Goal: Transaction & Acquisition: Purchase product/service

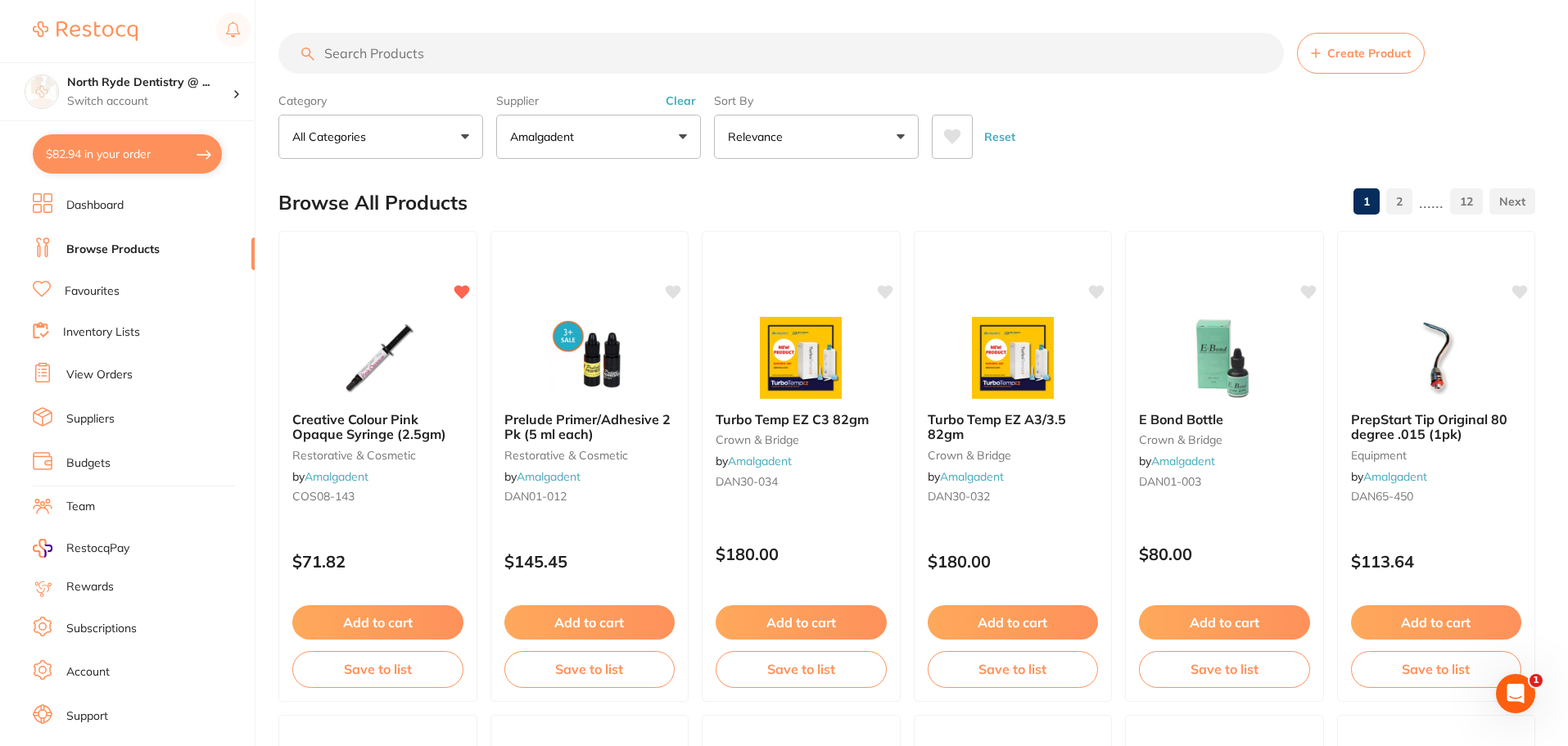
scroll to position [51, 0]
click at [87, 150] on button "$82.94 in your order" at bounding box center [127, 154] width 189 height 39
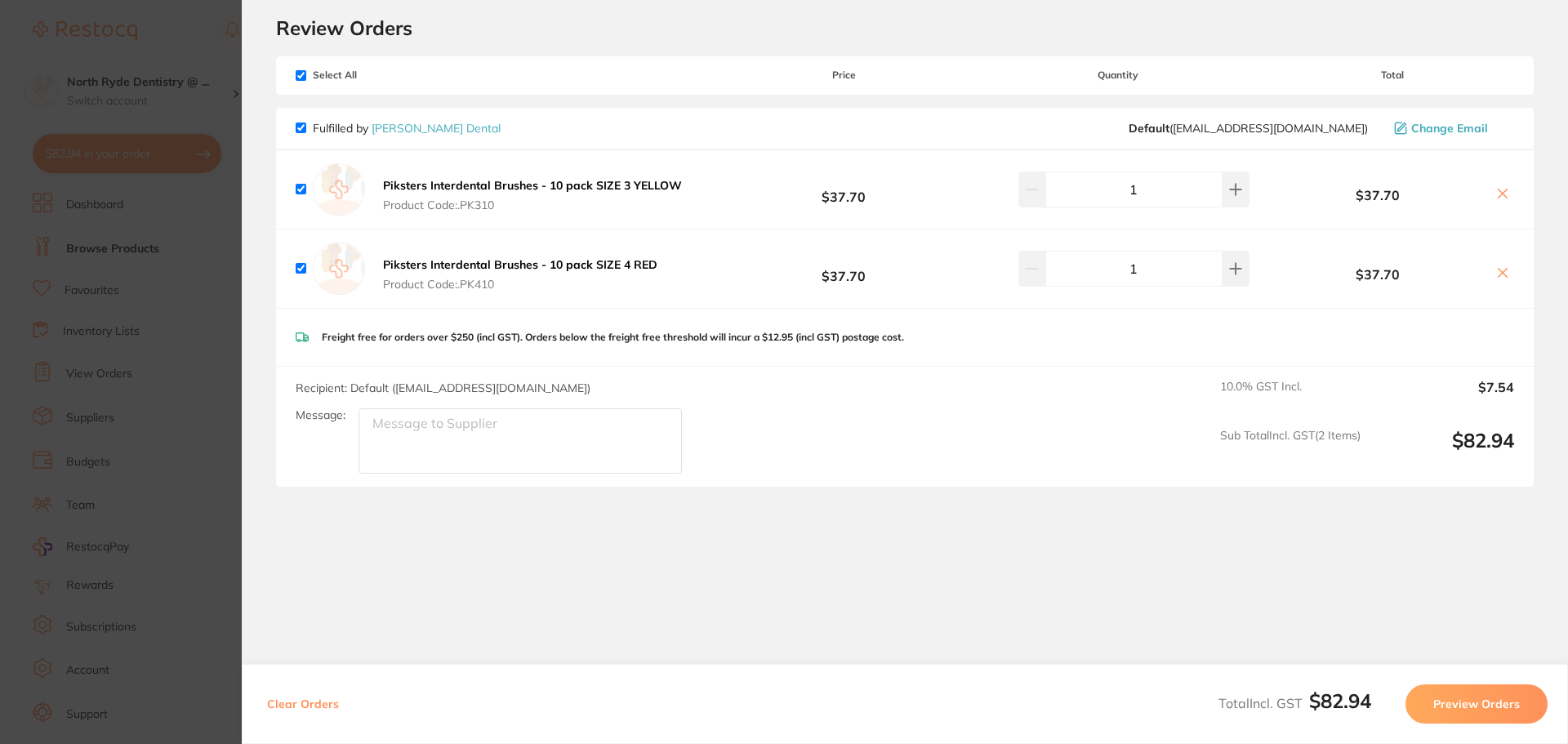
click at [303, 77] on input "checkbox" at bounding box center [301, 75] width 10 height 10
checkbox input "false"
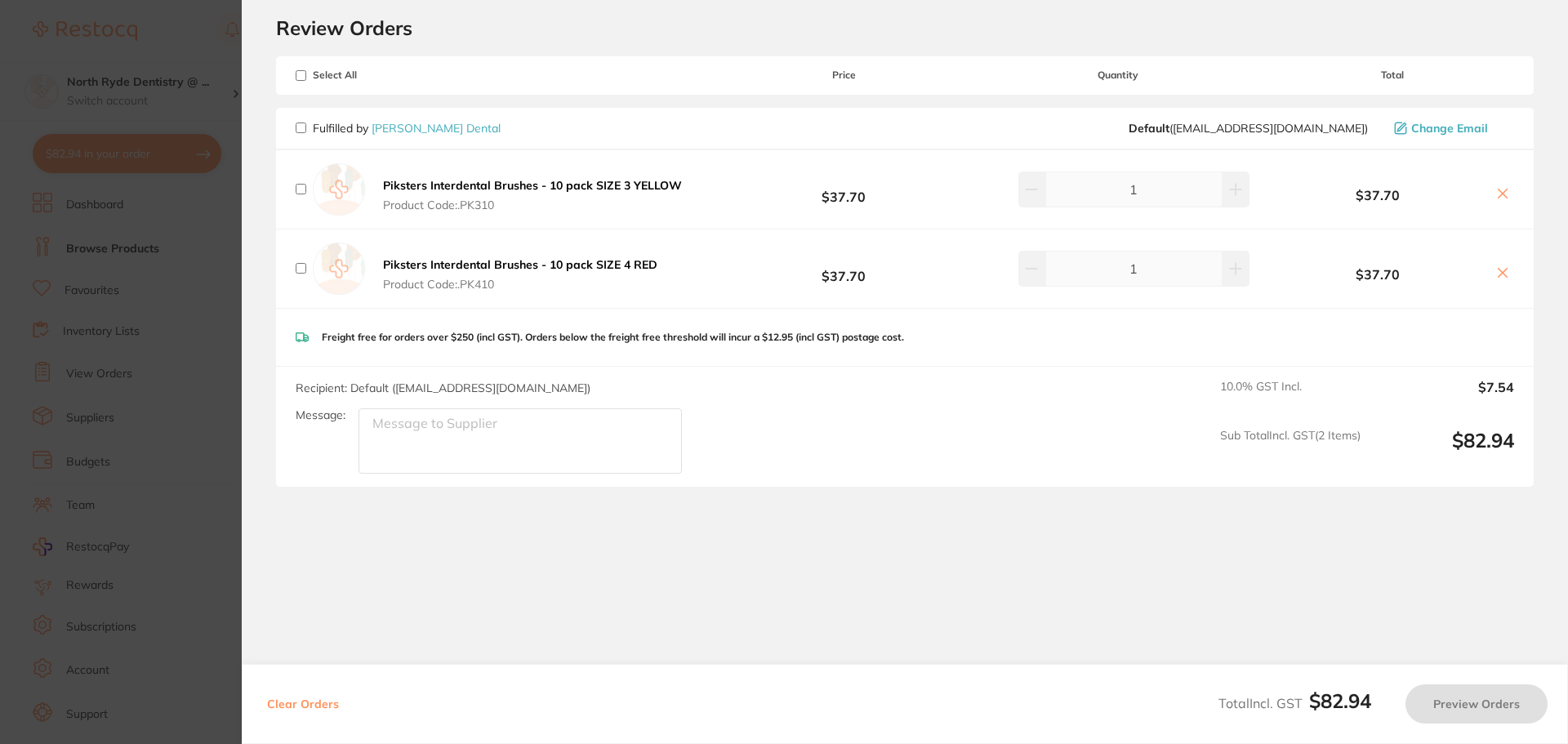
click at [149, 154] on section "Update RRP Set your pre negotiated price for this item. Item Agreed RRP (excl. …" at bounding box center [784, 372] width 1568 height 744
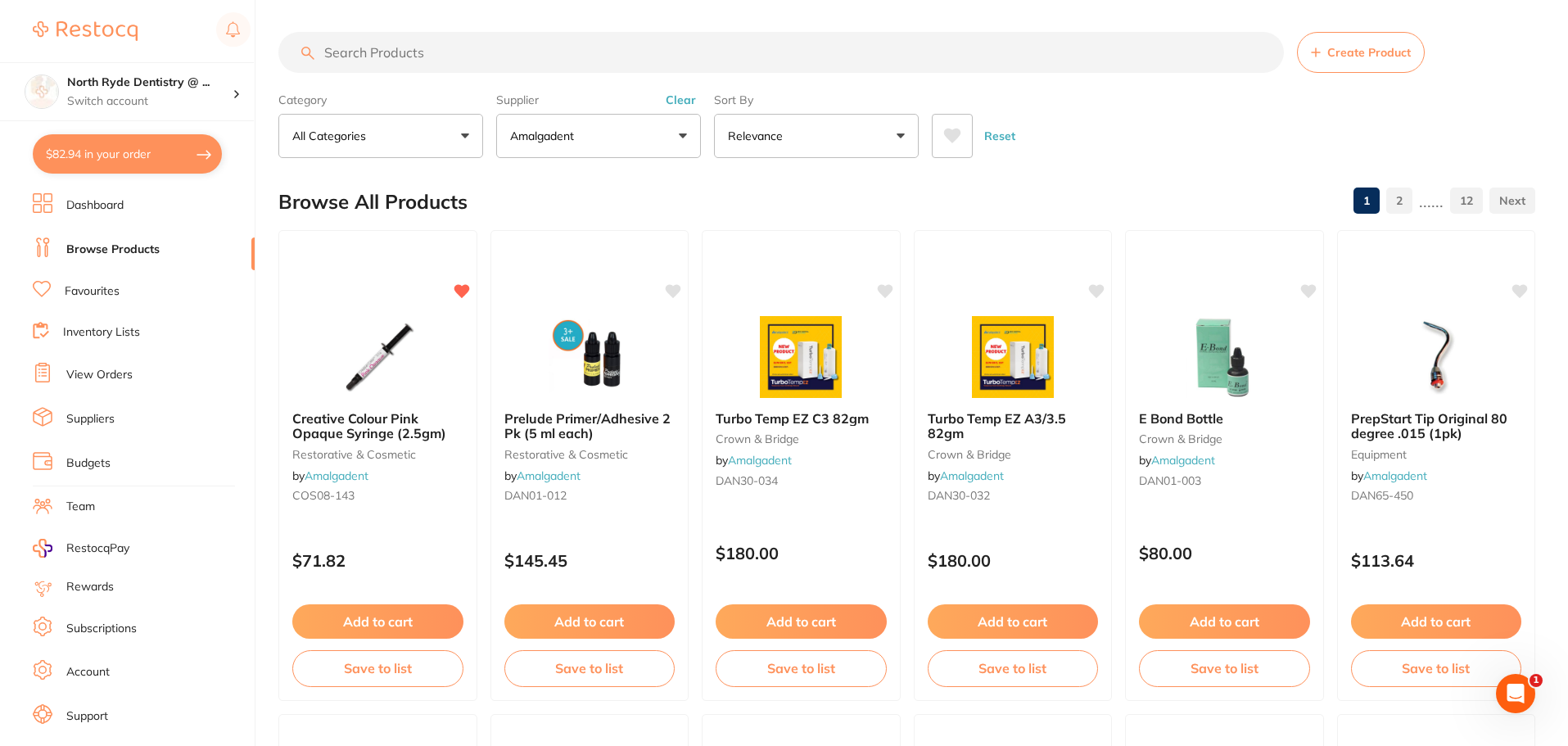
click at [88, 211] on link "Dashboard" at bounding box center [95, 205] width 57 height 16
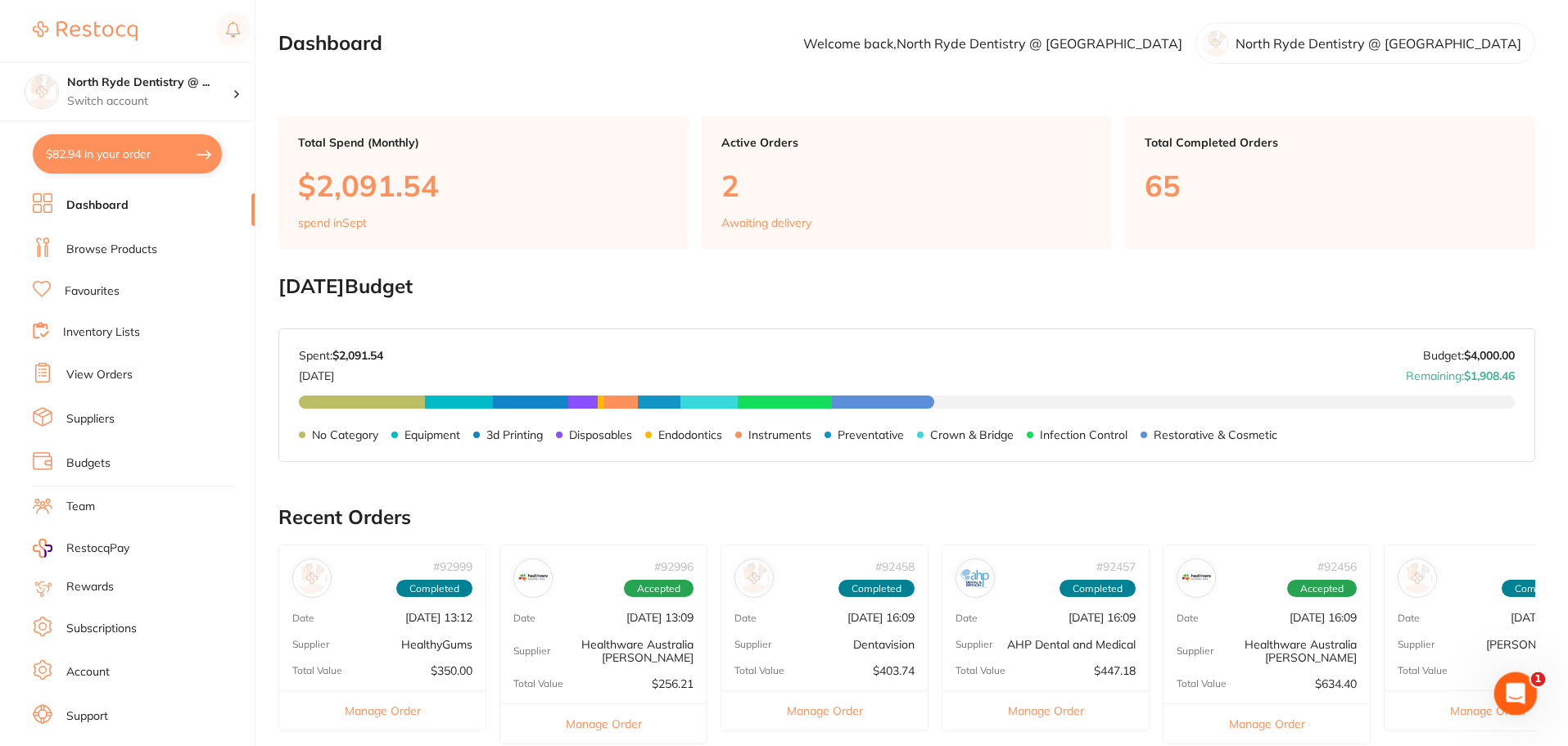
click at [1520, 694] on icon "Open Intercom Messenger" at bounding box center [1513, 691] width 27 height 27
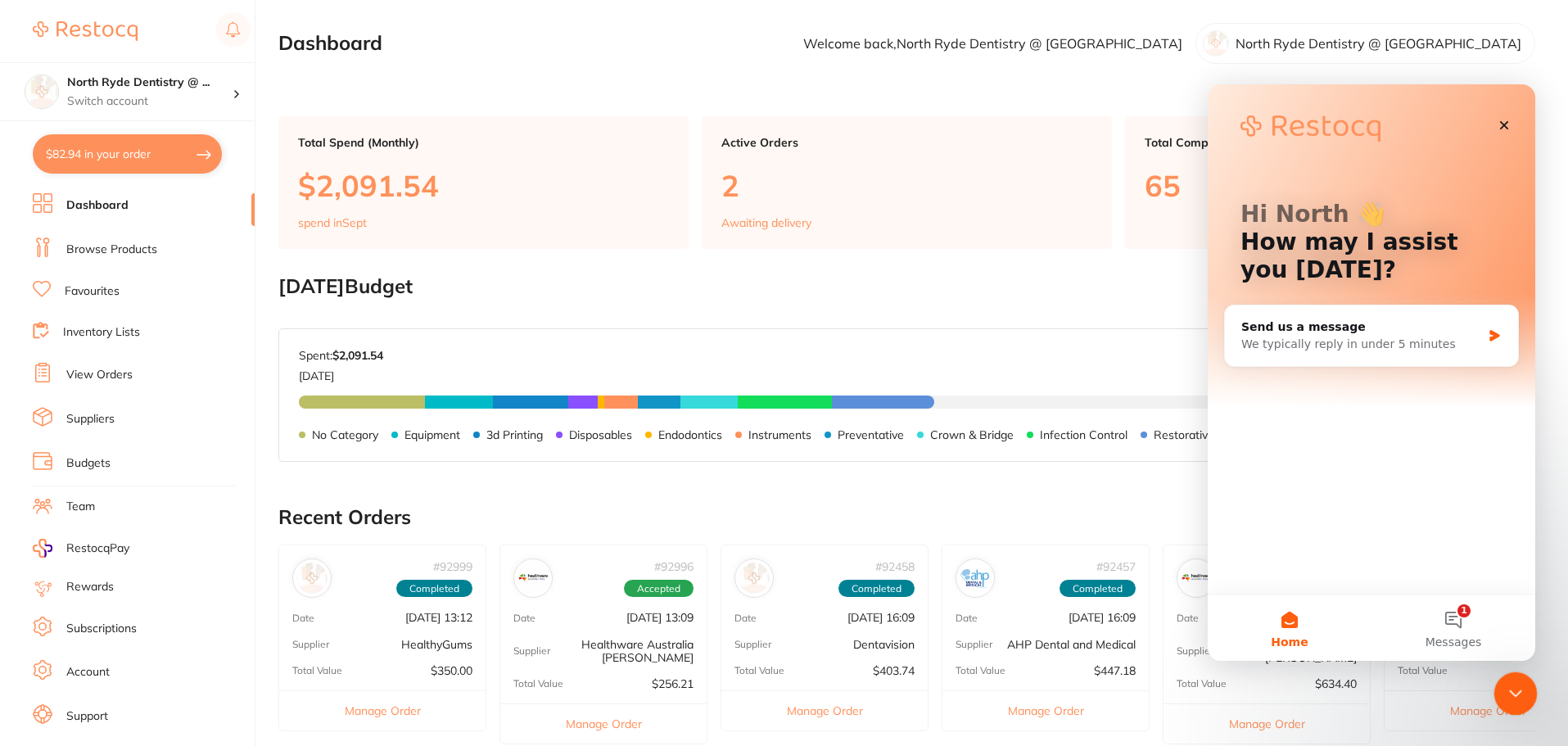
click at [1520, 694] on icon "Close Intercom Messenger" at bounding box center [1512, 690] width 20 height 20
